Goal: Find specific page/section: Find specific page/section

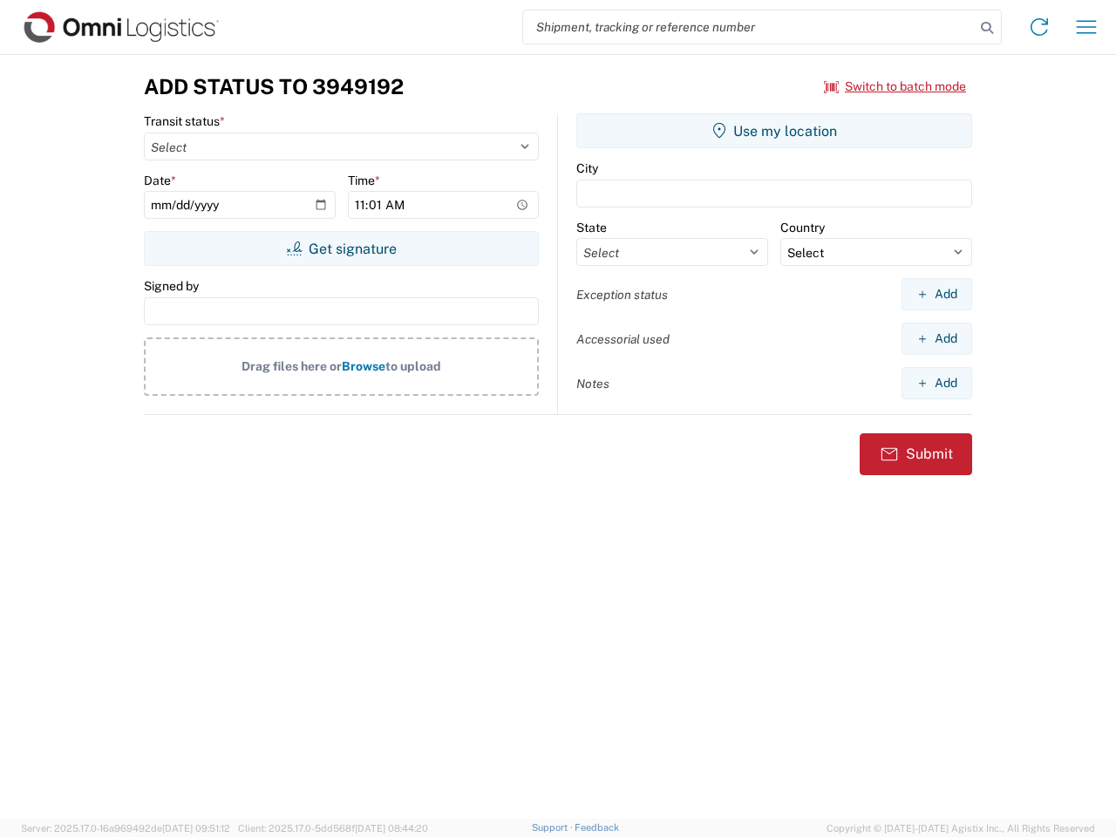
click at [749, 27] on input "search" at bounding box center [749, 26] width 452 height 33
click at [987, 28] on icon at bounding box center [987, 28] width 24 height 24
click at [1039, 27] on icon at bounding box center [1040, 27] width 28 height 28
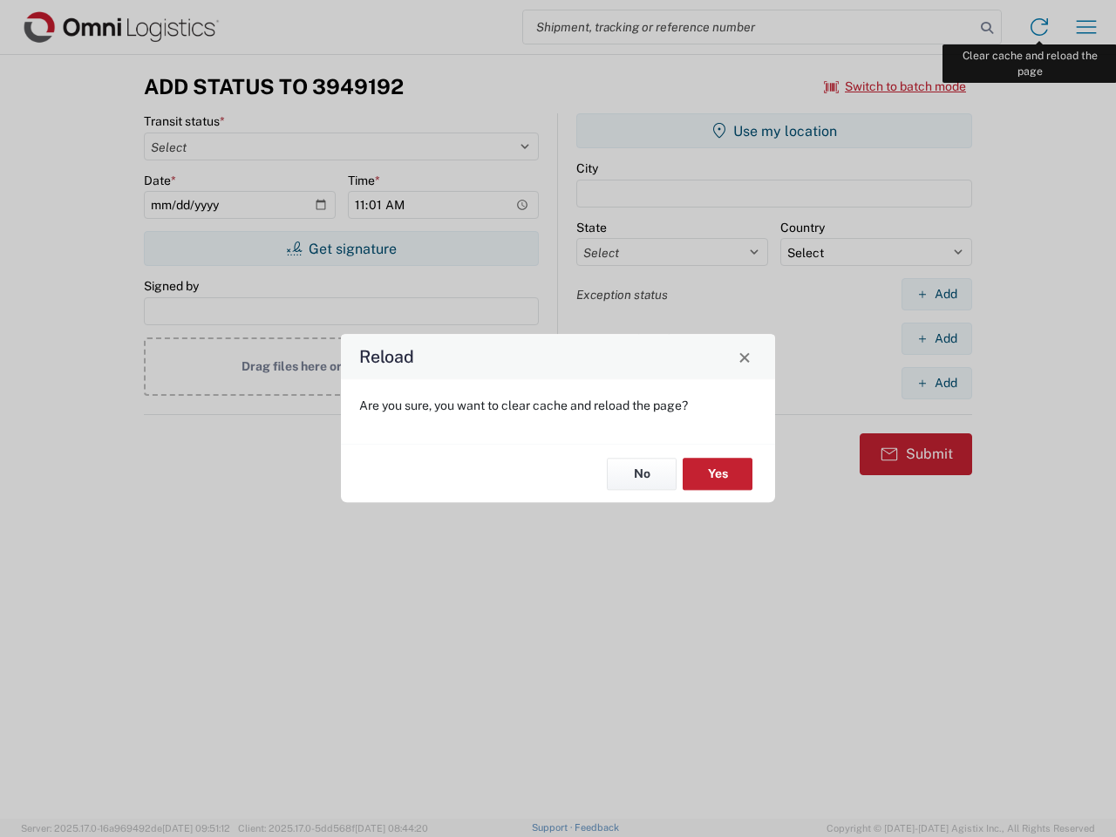
click at [1087, 27] on div "Reload Are you sure, you want to clear cache and reload the page? No Yes" at bounding box center [558, 418] width 1116 height 837
click at [896, 86] on div "Reload Are you sure, you want to clear cache and reload the page? No Yes" at bounding box center [558, 418] width 1116 height 837
click at [341, 249] on div "Reload Are you sure, you want to clear cache and reload the page? No Yes" at bounding box center [558, 418] width 1116 height 837
click at [774, 131] on div "Reload Are you sure, you want to clear cache and reload the page? No Yes" at bounding box center [558, 418] width 1116 height 837
click at [937, 294] on div "Reload Are you sure, you want to clear cache and reload the page? No Yes" at bounding box center [558, 418] width 1116 height 837
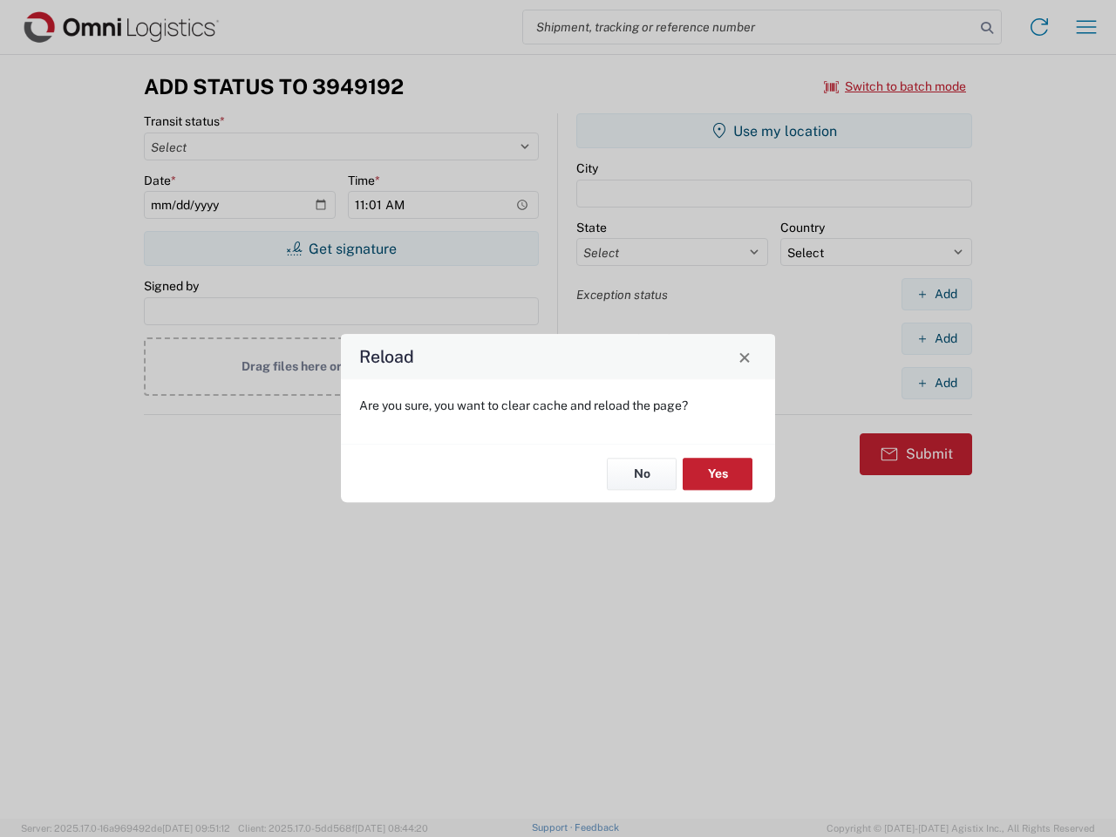
click at [937, 338] on div "Reload Are you sure, you want to clear cache and reload the page? No Yes" at bounding box center [558, 418] width 1116 height 837
click at [937, 383] on div "Reload Are you sure, you want to clear cache and reload the page? No Yes" at bounding box center [558, 418] width 1116 height 837
